Goal: Transaction & Acquisition: Book appointment/travel/reservation

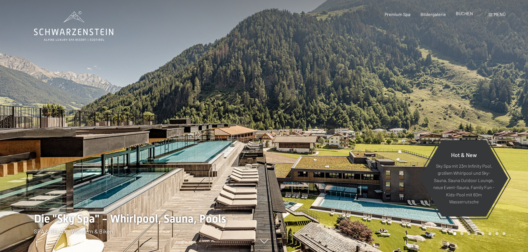
click at [465, 15] on span "BUCHEN" at bounding box center [464, 13] width 17 height 5
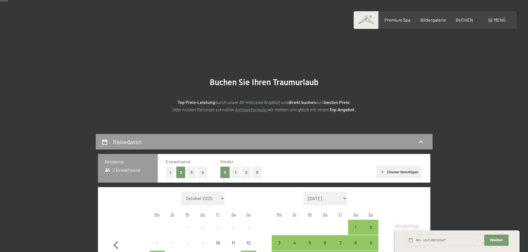
scroll to position [56, 0]
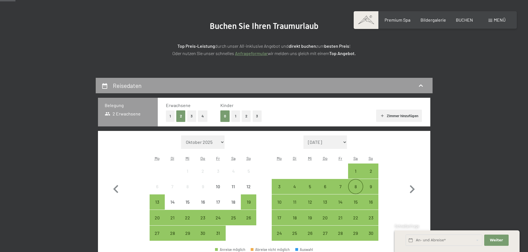
click at [357, 185] on div "8" at bounding box center [356, 191] width 14 height 14
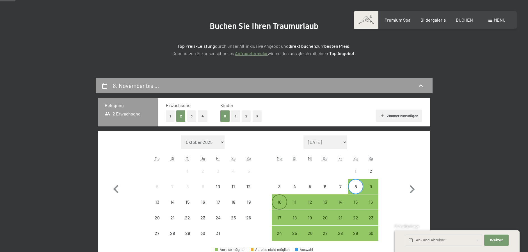
click at [275, 202] on div "10" at bounding box center [279, 207] width 14 height 14
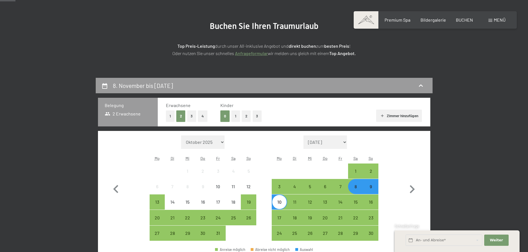
click at [490, 239] on button "Weiter Adressfelder ausblenden" at bounding box center [496, 240] width 24 height 12
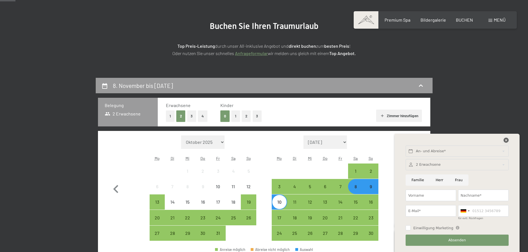
click at [507, 140] on icon at bounding box center [506, 140] width 5 height 5
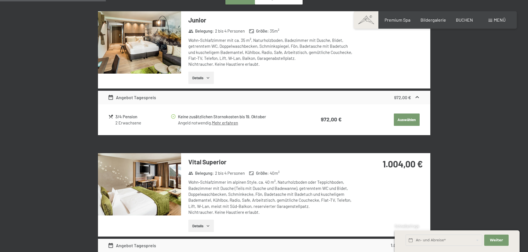
scroll to position [421, 0]
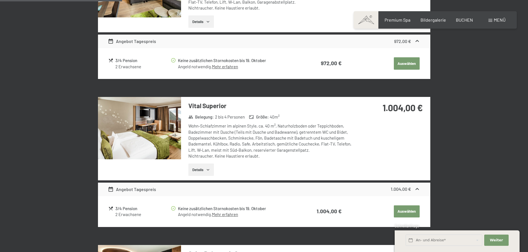
click at [130, 112] on img at bounding box center [139, 128] width 83 height 62
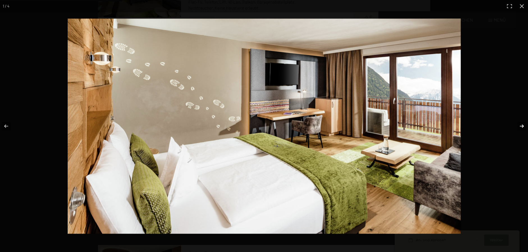
click at [523, 127] on button "button" at bounding box center [519, 126] width 20 height 28
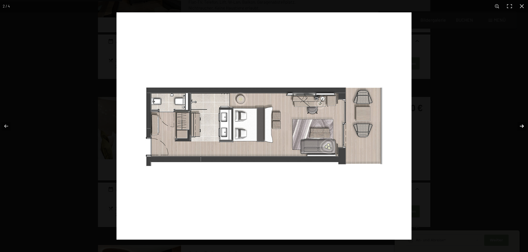
click at [523, 126] on button "button" at bounding box center [519, 126] width 20 height 28
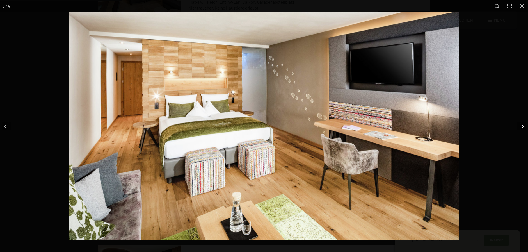
click at [523, 124] on button "button" at bounding box center [519, 126] width 20 height 28
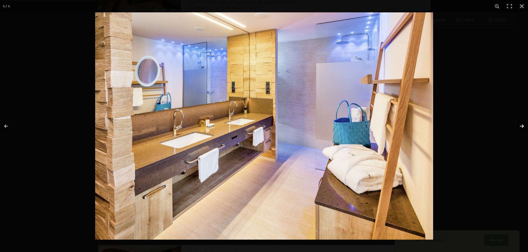
click at [523, 124] on button "button" at bounding box center [519, 126] width 20 height 28
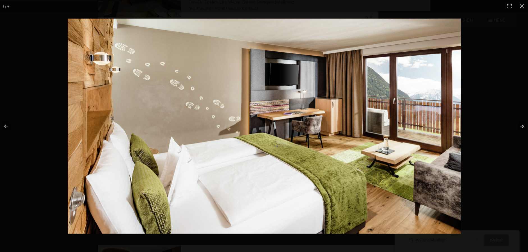
click at [523, 124] on button "button" at bounding box center [519, 126] width 20 height 28
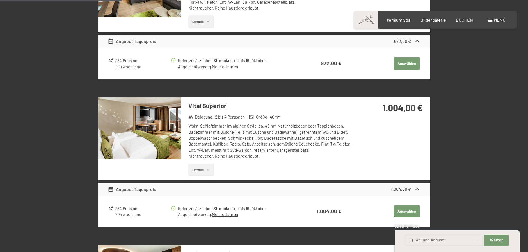
click at [0, 0] on button "button" at bounding box center [0, 0] width 0 height 0
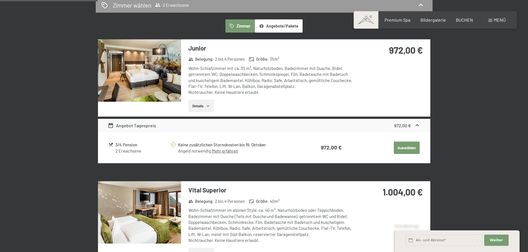
click at [418, 126] on icon at bounding box center [418, 125] width 6 height 6
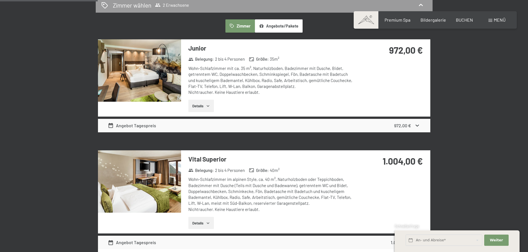
click at [418, 126] on icon at bounding box center [418, 125] width 6 height 6
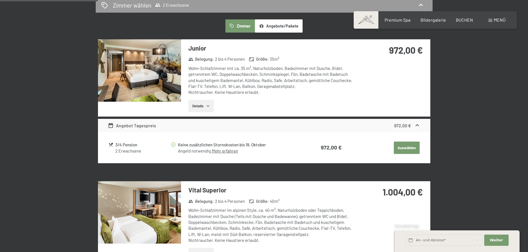
click at [409, 151] on button "Auswählen" at bounding box center [407, 148] width 26 height 12
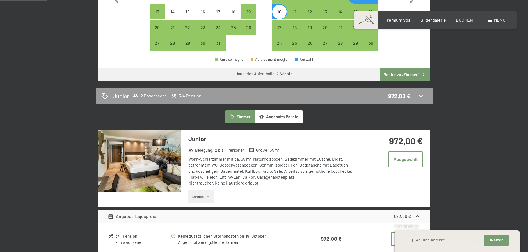
scroll to position [190, 0]
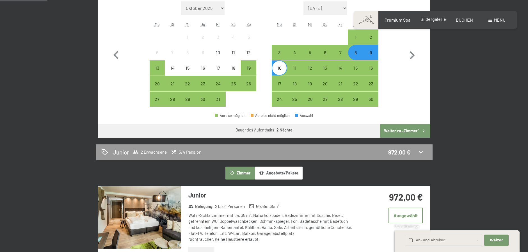
click at [431, 22] on span "Bildergalerie" at bounding box center [434, 18] width 26 height 5
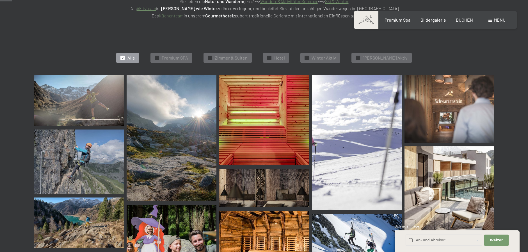
scroll to position [168, 0]
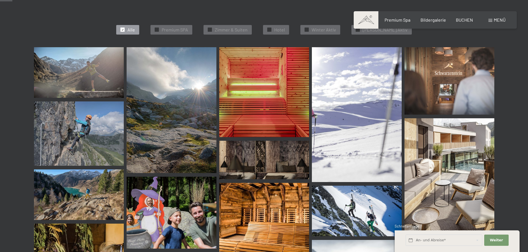
click at [284, 174] on img at bounding box center [264, 160] width 90 height 38
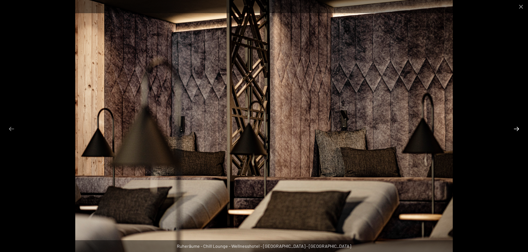
click at [516, 126] on button "Next slide" at bounding box center [517, 128] width 12 height 11
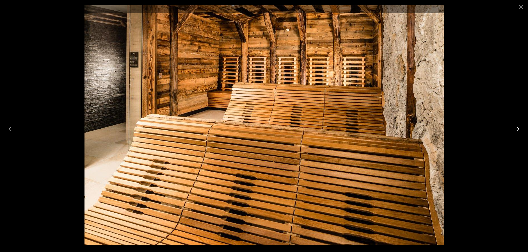
click at [518, 129] on button "Next slide" at bounding box center [517, 128] width 12 height 11
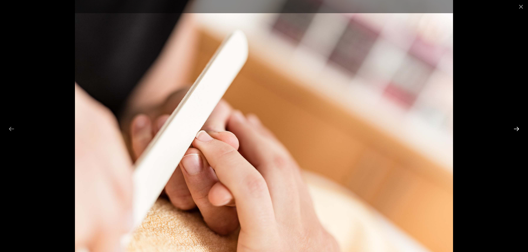
click at [518, 129] on button "Next slide" at bounding box center [517, 128] width 12 height 11
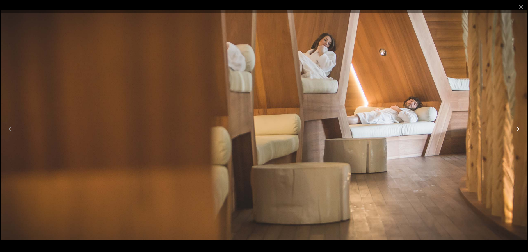
click at [518, 129] on button "Next slide" at bounding box center [517, 128] width 12 height 11
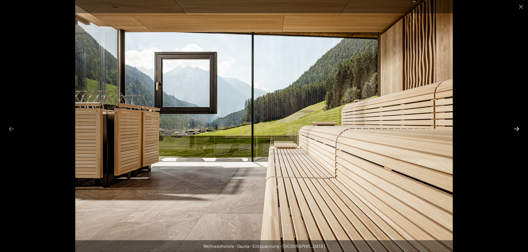
click at [518, 129] on button "Next slide" at bounding box center [517, 128] width 12 height 11
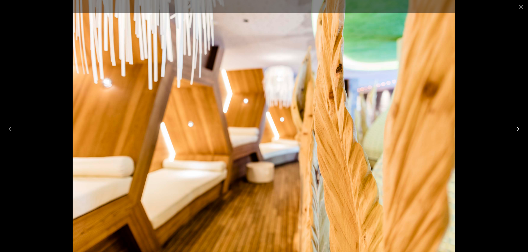
click at [518, 129] on button "Next slide" at bounding box center [517, 128] width 12 height 11
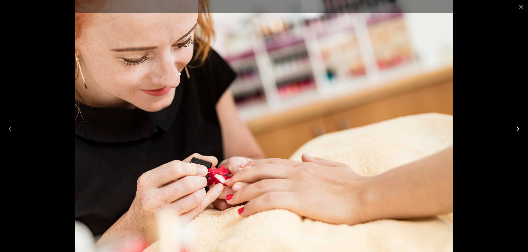
click at [518, 129] on button "Next slide" at bounding box center [517, 128] width 12 height 11
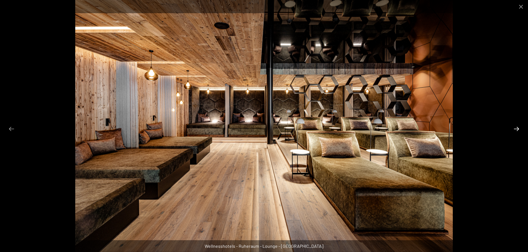
click at [518, 129] on button "Next slide" at bounding box center [517, 128] width 12 height 11
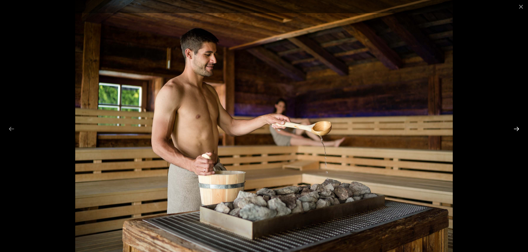
click at [518, 129] on button "Next slide" at bounding box center [517, 128] width 12 height 11
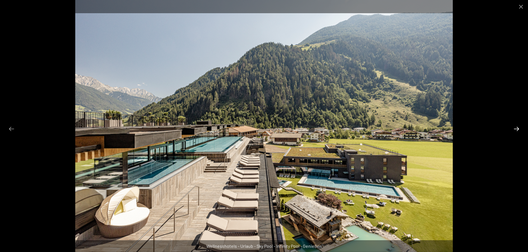
click at [518, 129] on button "Next slide" at bounding box center [517, 128] width 12 height 11
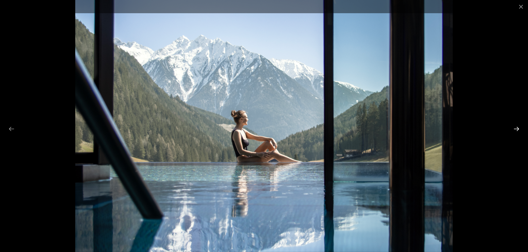
click at [518, 129] on button "Next slide" at bounding box center [517, 128] width 12 height 11
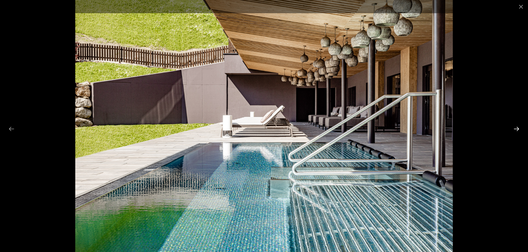
click at [518, 129] on button "Next slide" at bounding box center [517, 128] width 12 height 11
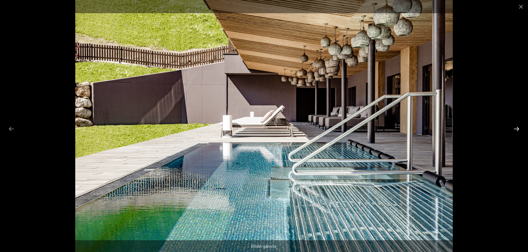
click at [518, 129] on button "Next slide" at bounding box center [517, 128] width 12 height 11
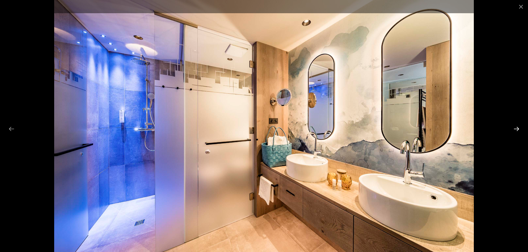
click at [518, 129] on button "Next slide" at bounding box center [517, 128] width 12 height 11
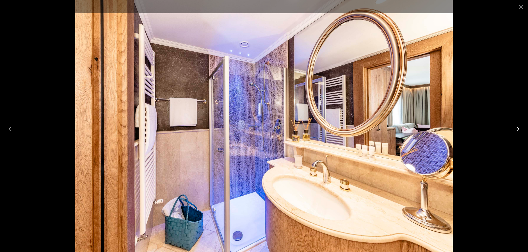
click at [518, 129] on button "Next slide" at bounding box center [517, 128] width 12 height 11
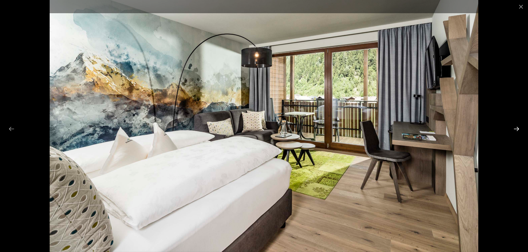
click at [518, 129] on button "Next slide" at bounding box center [517, 128] width 12 height 11
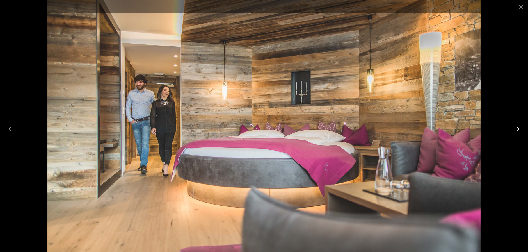
click at [518, 129] on button "Next slide" at bounding box center [517, 128] width 12 height 11
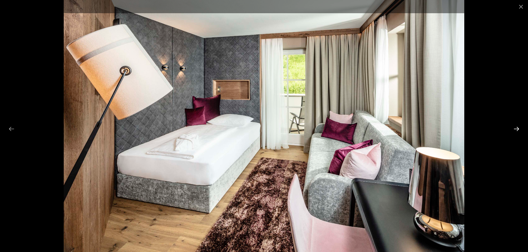
click at [518, 129] on button "Next slide" at bounding box center [517, 128] width 12 height 11
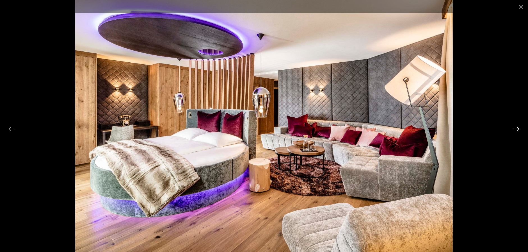
click at [518, 129] on button "Next slide" at bounding box center [517, 128] width 12 height 11
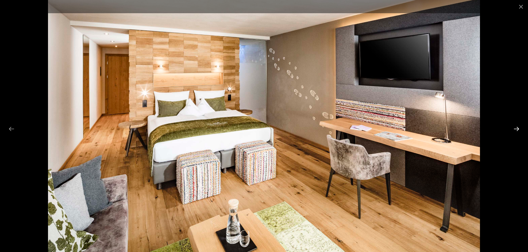
click at [518, 129] on button "Next slide" at bounding box center [517, 128] width 12 height 11
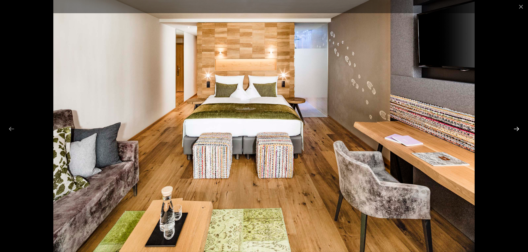
click at [518, 129] on button "Next slide" at bounding box center [517, 128] width 12 height 11
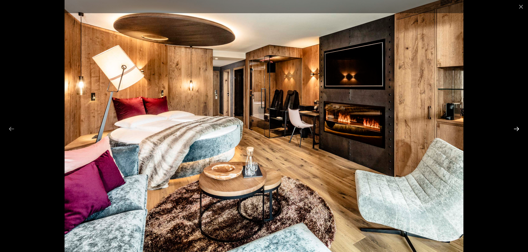
click at [518, 129] on button "Next slide" at bounding box center [517, 128] width 12 height 11
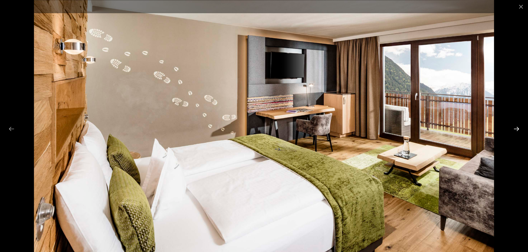
click at [518, 129] on button "Next slide" at bounding box center [517, 128] width 12 height 11
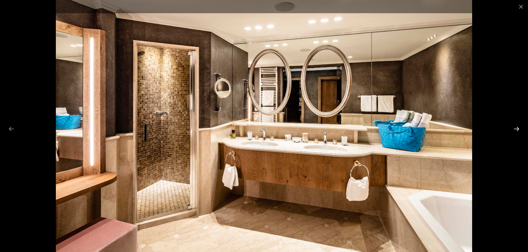
click at [518, 129] on button "Next slide" at bounding box center [517, 128] width 12 height 11
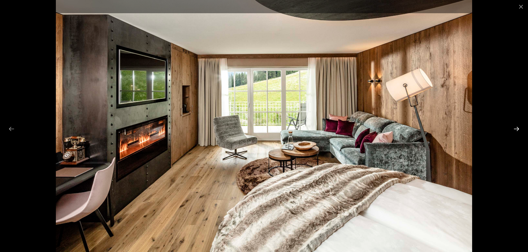
click at [518, 129] on button "Next slide" at bounding box center [517, 128] width 12 height 11
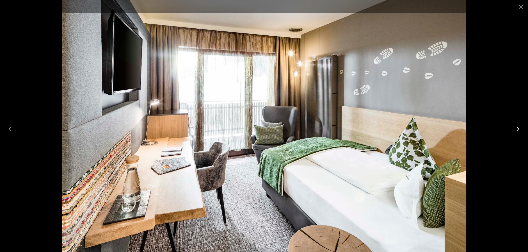
click at [518, 129] on button "Next slide" at bounding box center [517, 128] width 12 height 11
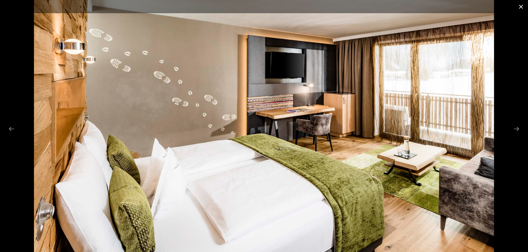
click at [522, 5] on button "Close gallery" at bounding box center [521, 6] width 14 height 13
